Goal: Communication & Community: Answer question/provide support

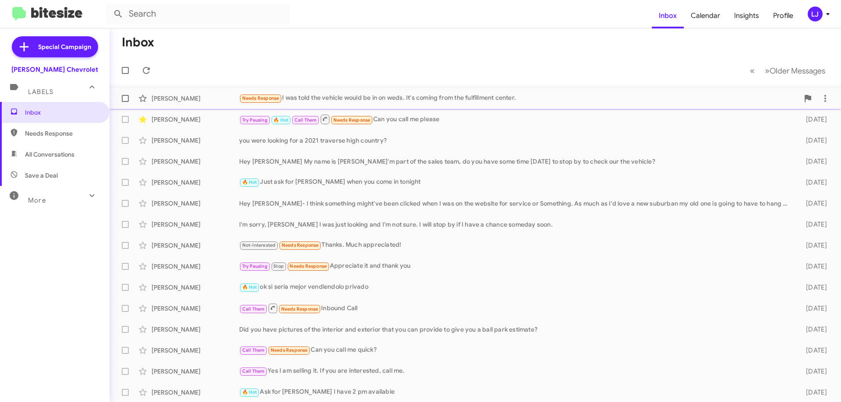
click at [382, 107] on div "[PERSON_NAME] Needs Response I was told the vehicle would be in on weds. It's c…" at bounding box center [474, 99] width 717 height 18
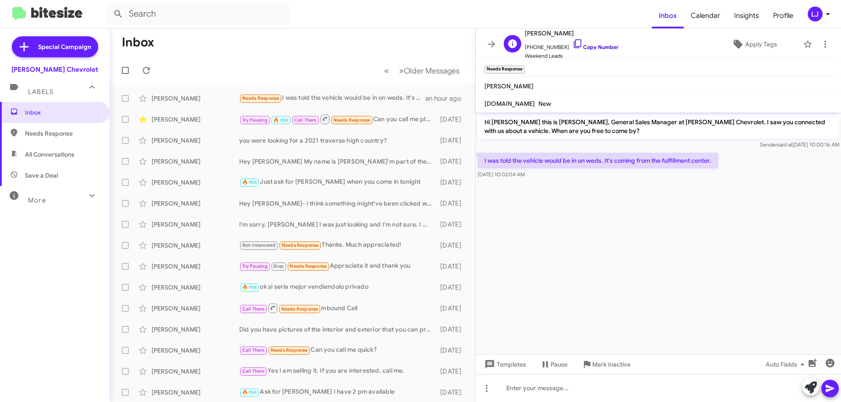
click at [573, 42] on icon at bounding box center [576, 43] width 7 height 9
click at [335, 105] on div "[PERSON_NAME] Needs Response I was told the vehicle would be in on weds. It's c…" at bounding box center [292, 99] width 352 height 18
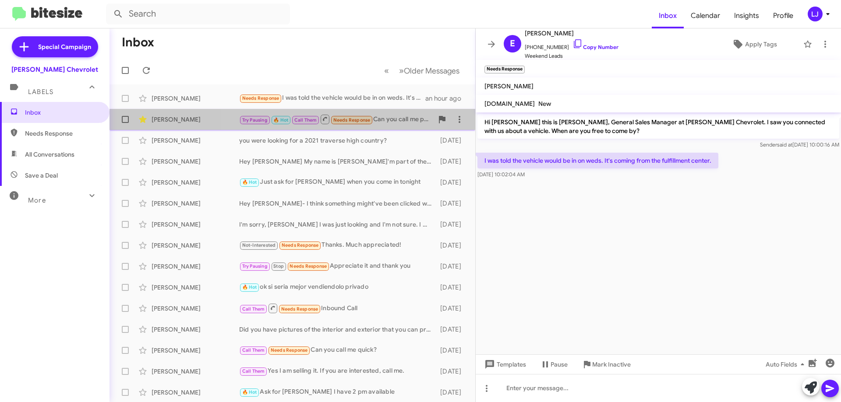
click at [379, 123] on div "Try Pausing 🔥 Hot Call Them Needs Response Can you call me please" at bounding box center [336, 119] width 194 height 11
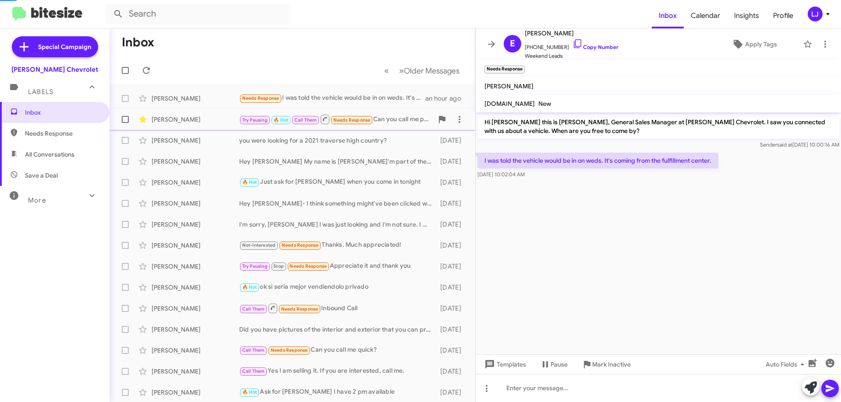
scroll to position [392, 0]
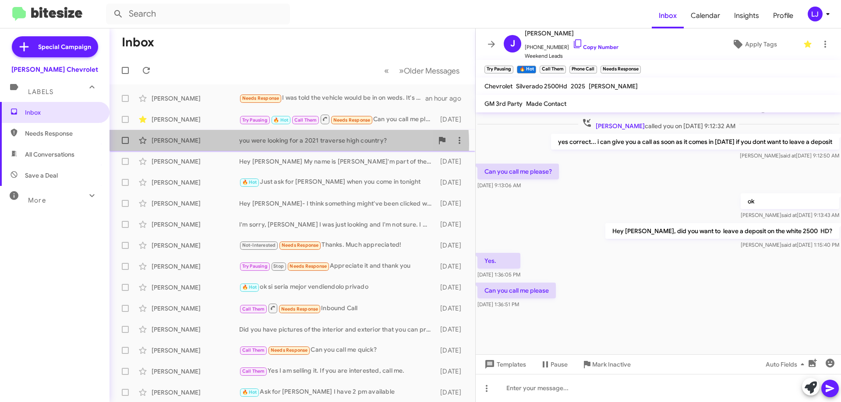
click at [284, 144] on div "you were looking for a 2021 traverse high country?" at bounding box center [336, 140] width 194 height 9
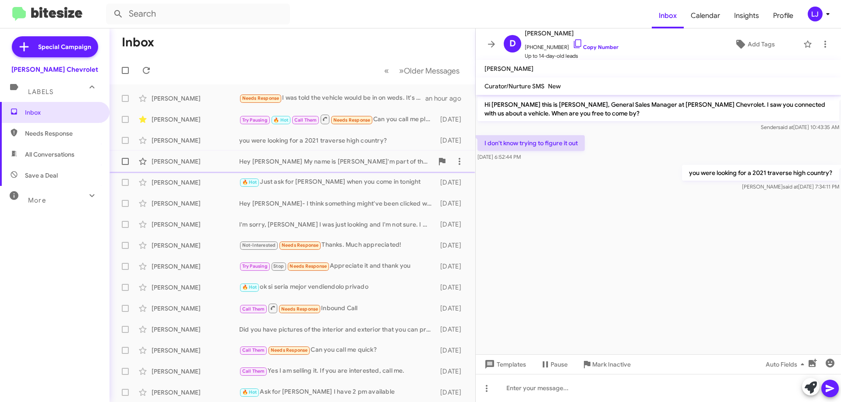
click at [306, 162] on div "Hey [PERSON_NAME] My name is [PERSON_NAME]'m part of the sales team, do you hav…" at bounding box center [336, 161] width 194 height 9
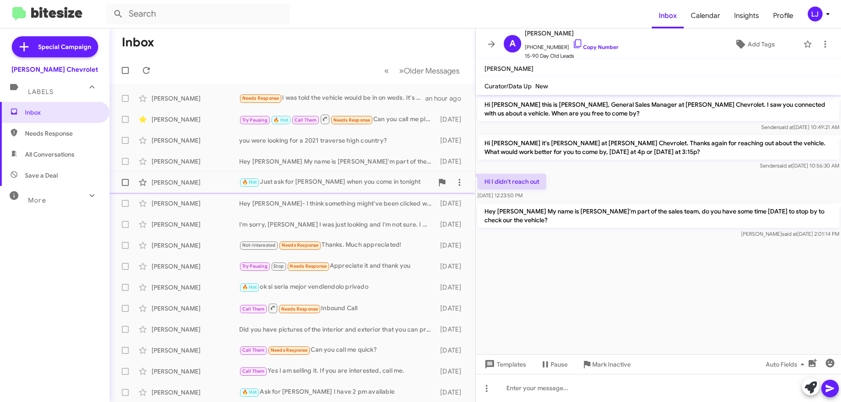
click at [313, 182] on div "🔥 Hot Just ask for [PERSON_NAME] when you come in tonight" at bounding box center [336, 182] width 194 height 10
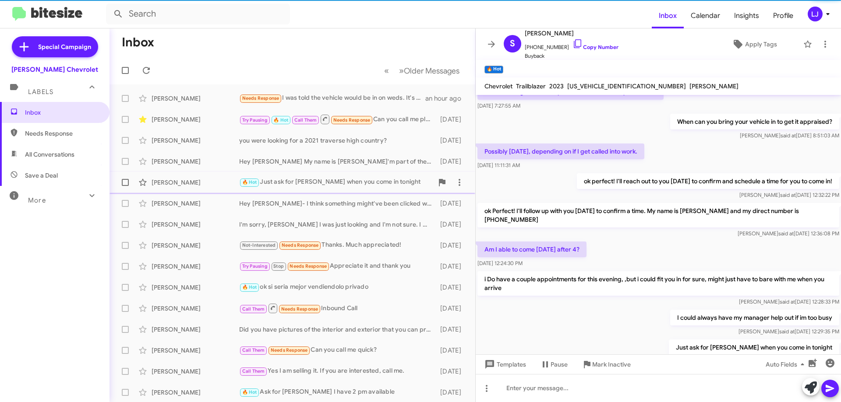
scroll to position [95, 0]
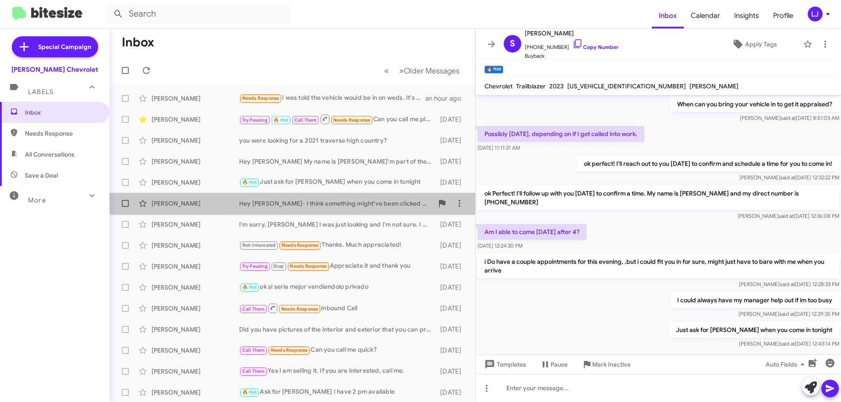
drag, startPoint x: 312, startPoint y: 197, endPoint x: 308, endPoint y: 201, distance: 6.2
click at [310, 201] on div "[PERSON_NAME] Hey [PERSON_NAME]- I think something might've been clicked when I…" at bounding box center [292, 204] width 352 height 18
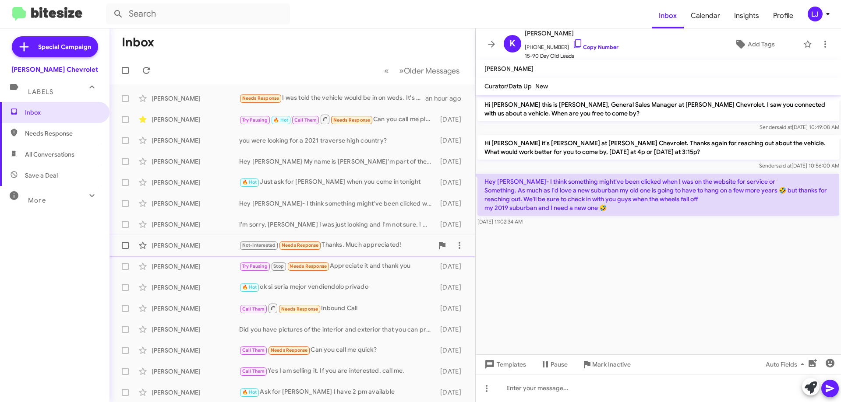
click at [319, 245] on span "Needs Response" at bounding box center [299, 246] width 37 height 6
